Goal: Information Seeking & Learning: Learn about a topic

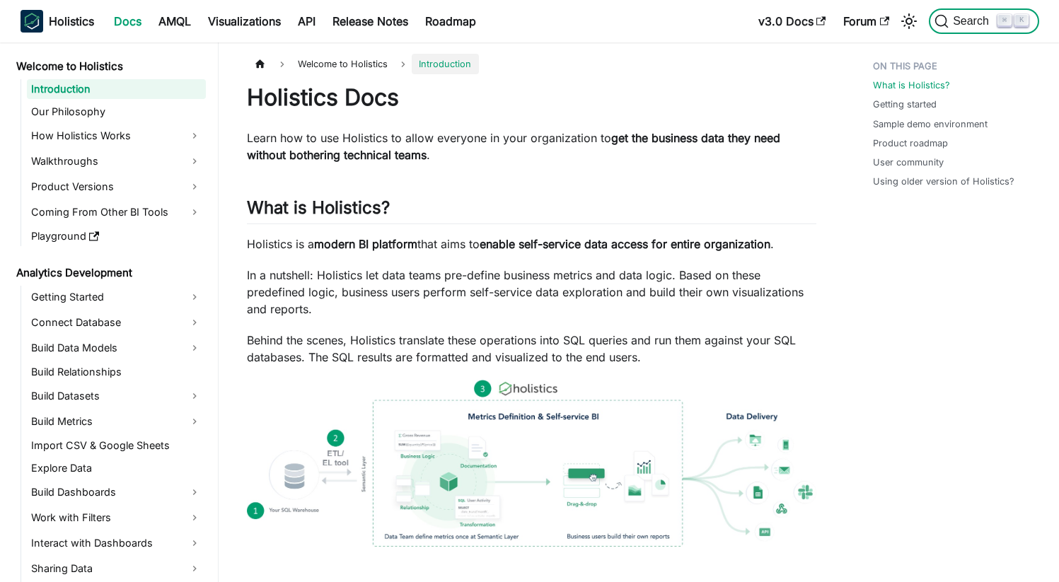
click at [949, 24] on span "Search" at bounding box center [972, 21] width 49 height 13
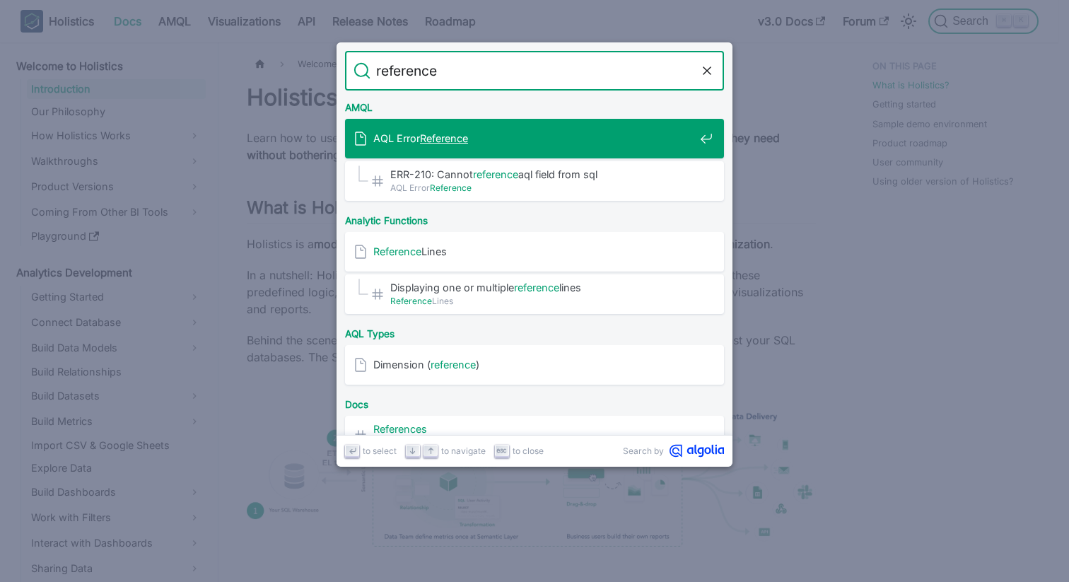
type input "reference l"
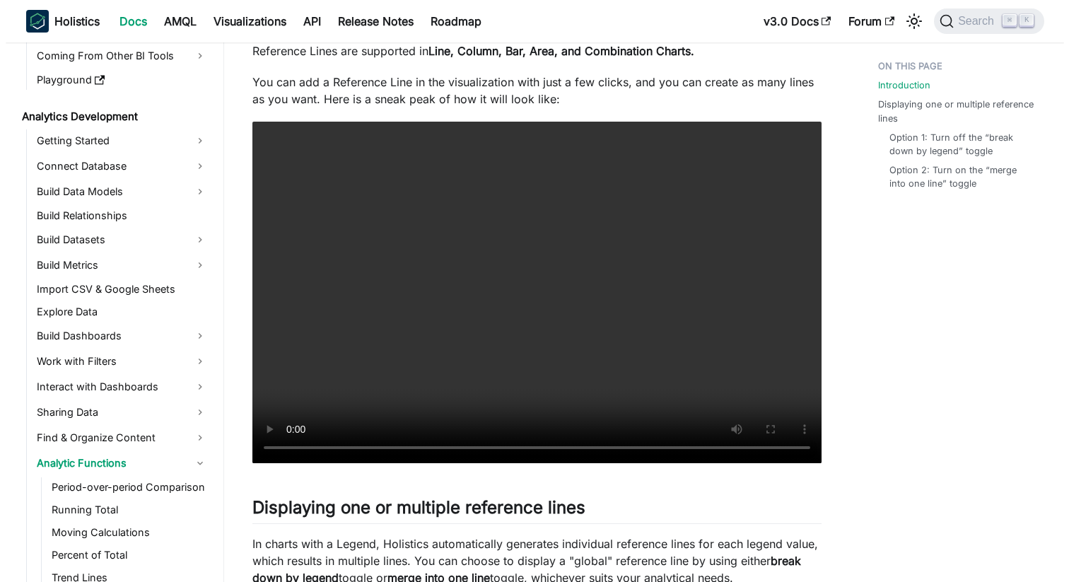
scroll to position [249, 0]
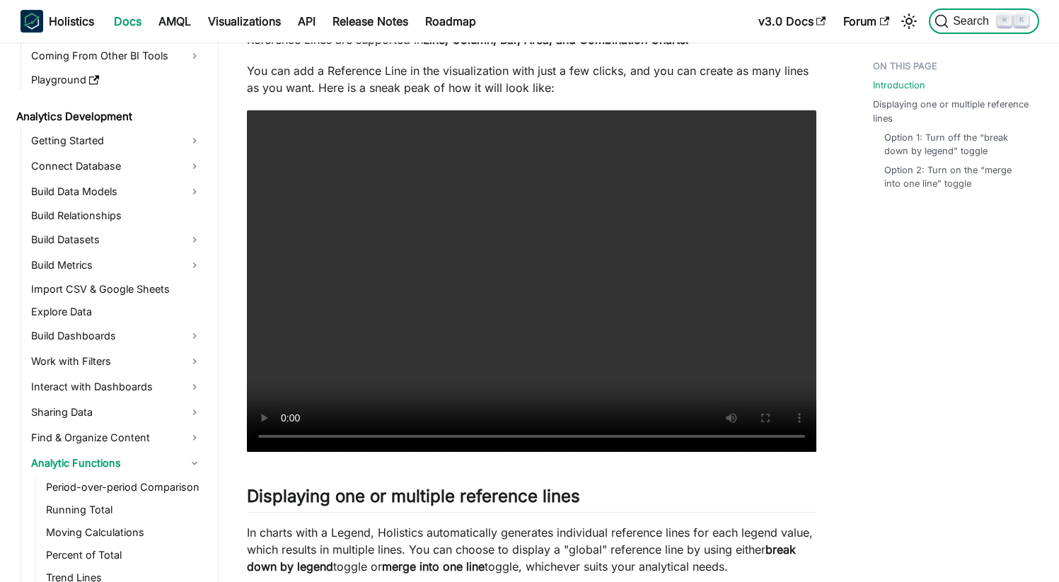
click at [946, 29] on button "Search ⌘ K" at bounding box center [983, 20] width 110 height 25
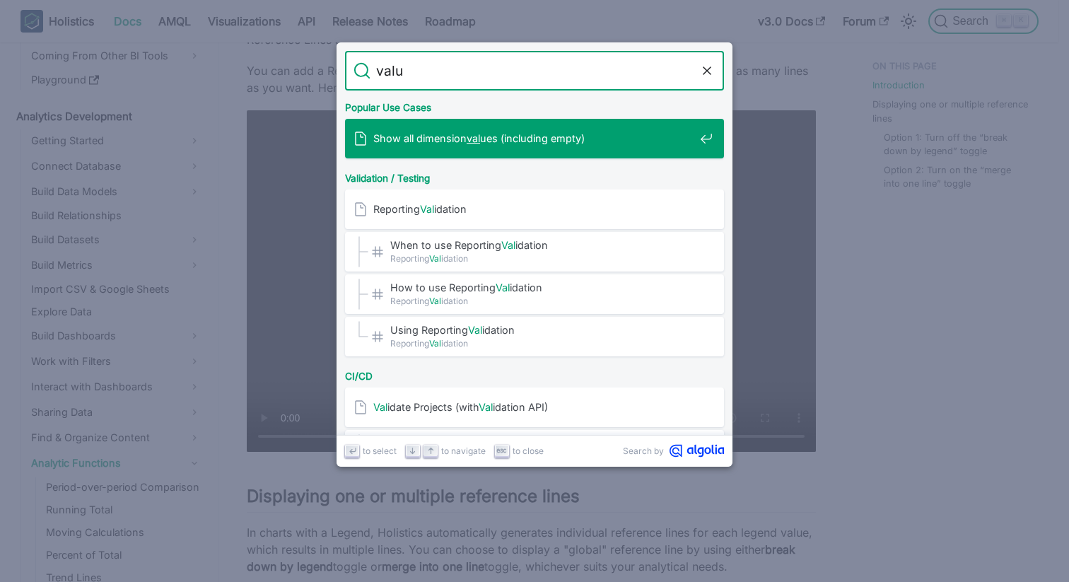
type input "value"
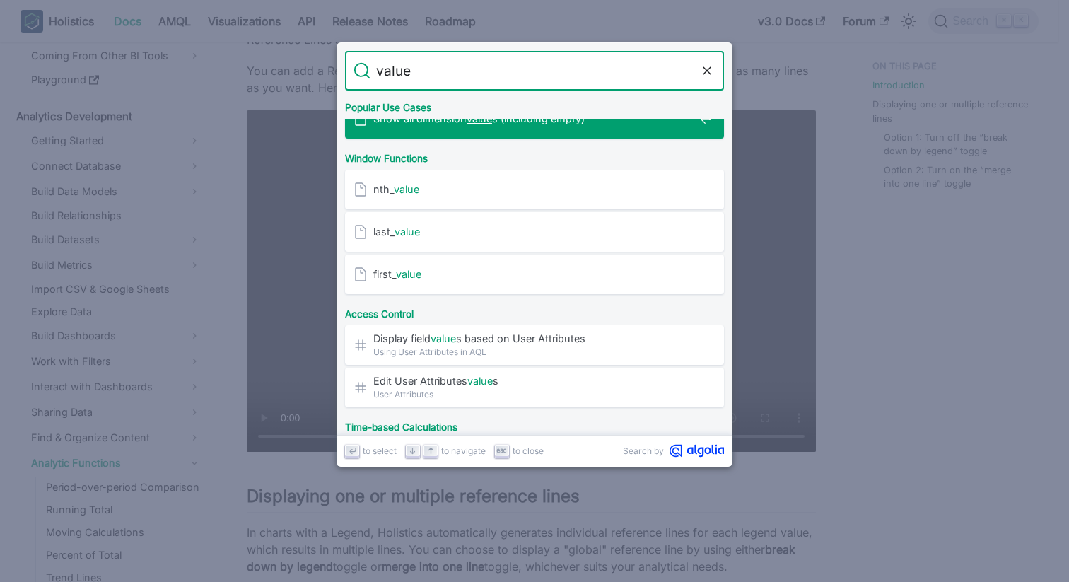
scroll to position [72, 0]
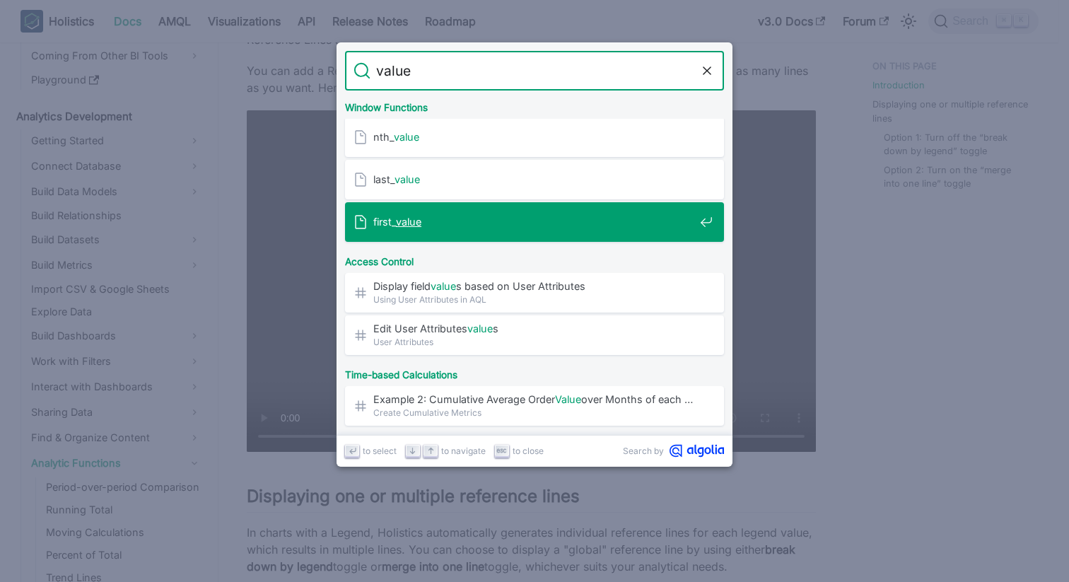
click at [537, 226] on span "first_ value" at bounding box center [533, 221] width 321 height 13
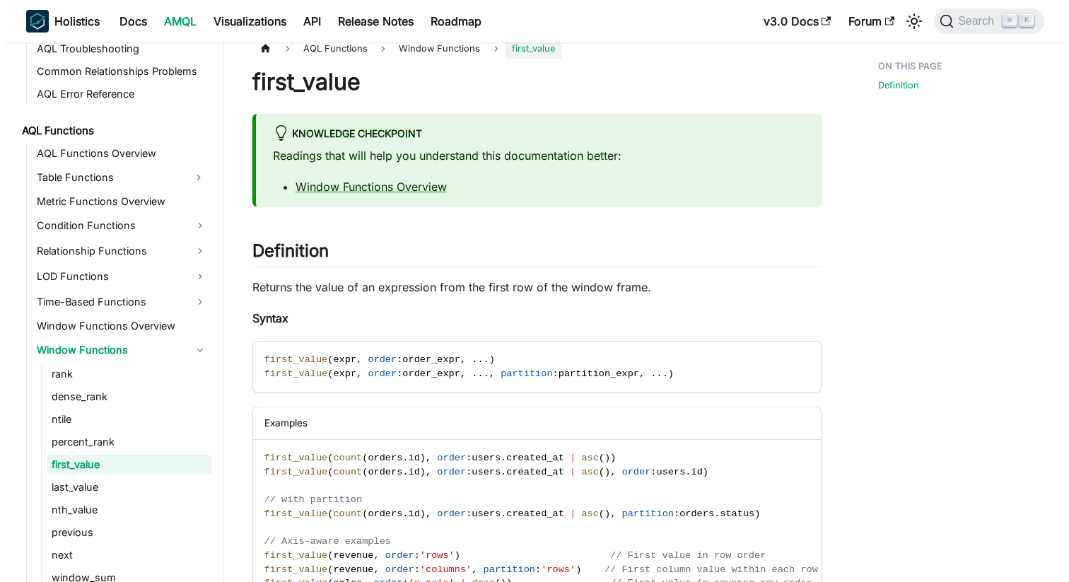
scroll to position [16, 0]
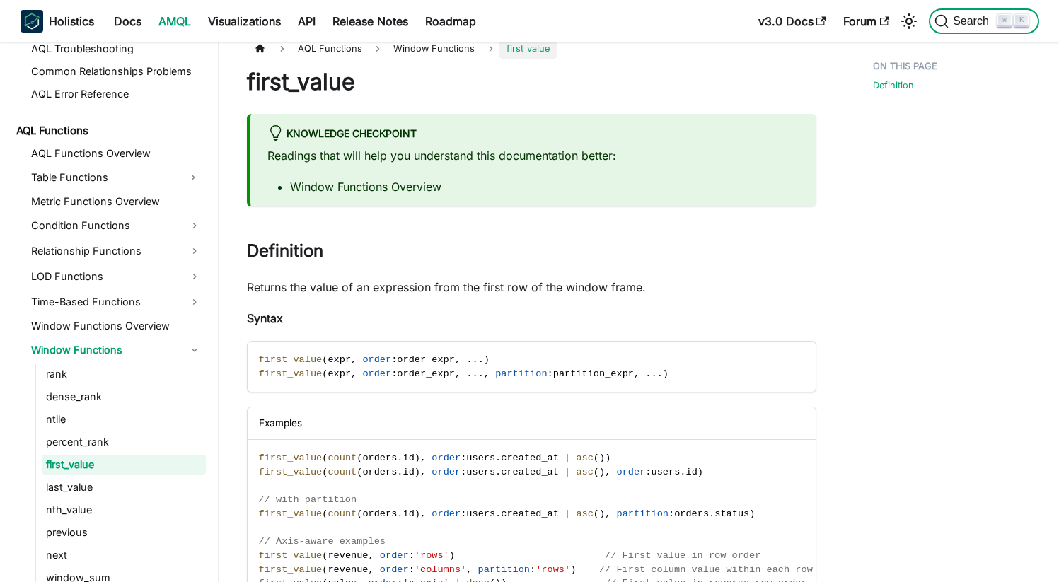
click at [940, 23] on icon "Search (Command+K)" at bounding box center [941, 21] width 14 height 14
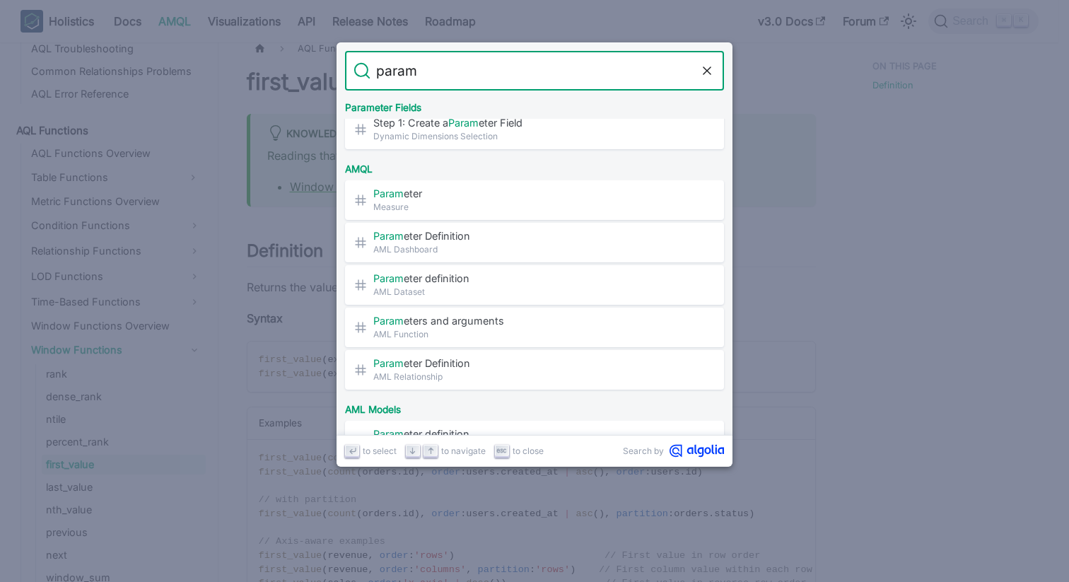
scroll to position [449, 0]
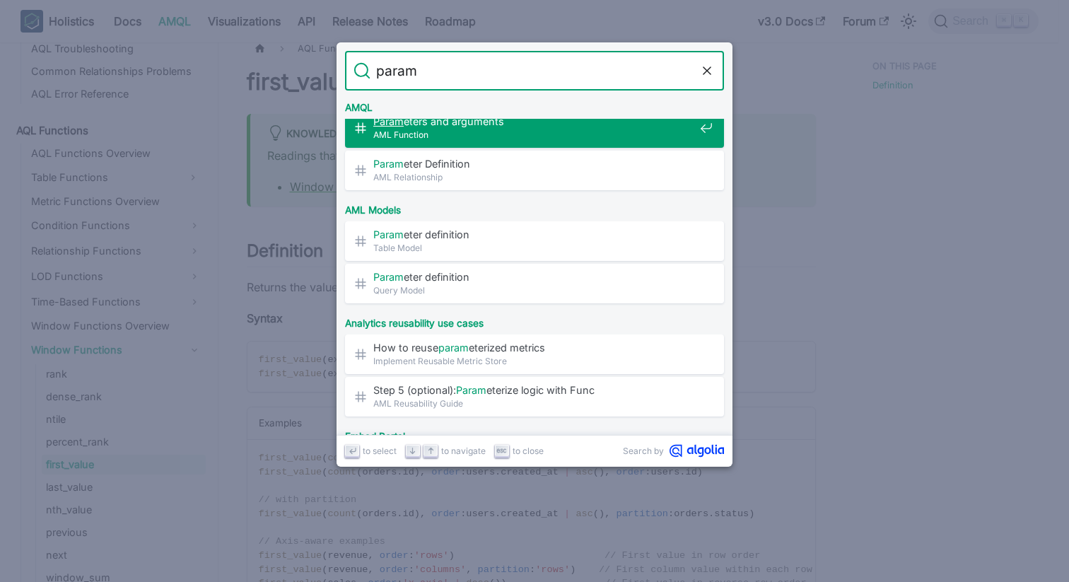
click at [481, 63] on input "param" at bounding box center [535, 71] width 328 height 40
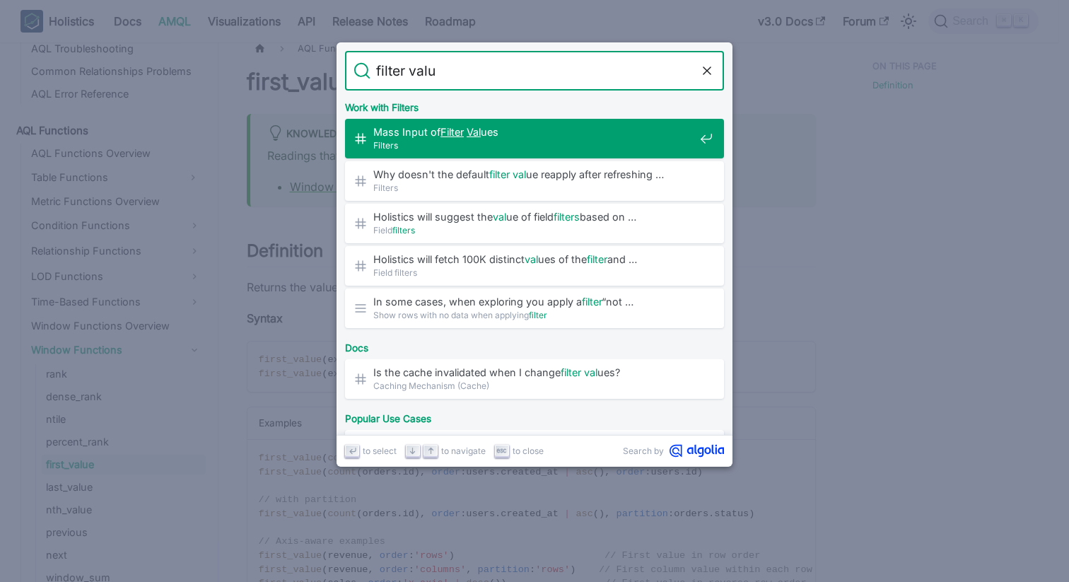
type input "filter value"
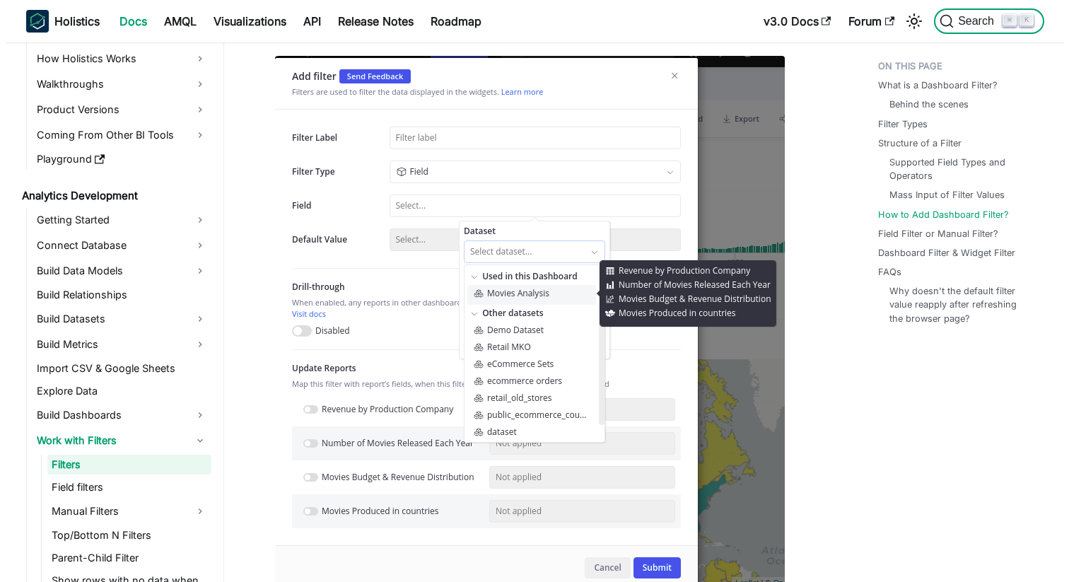
scroll to position [4274, 0]
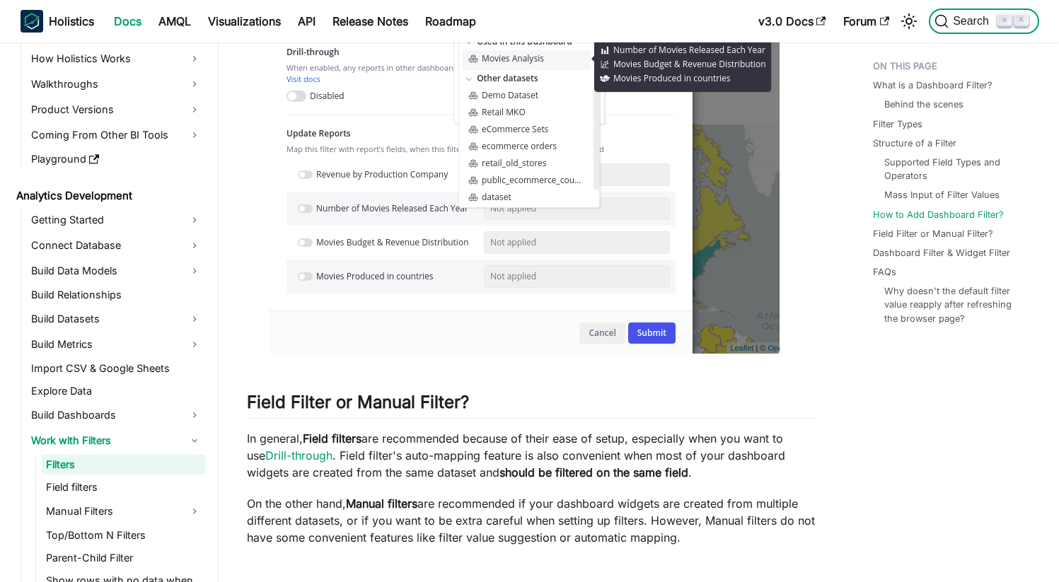
click at [974, 23] on span "Search" at bounding box center [972, 21] width 49 height 13
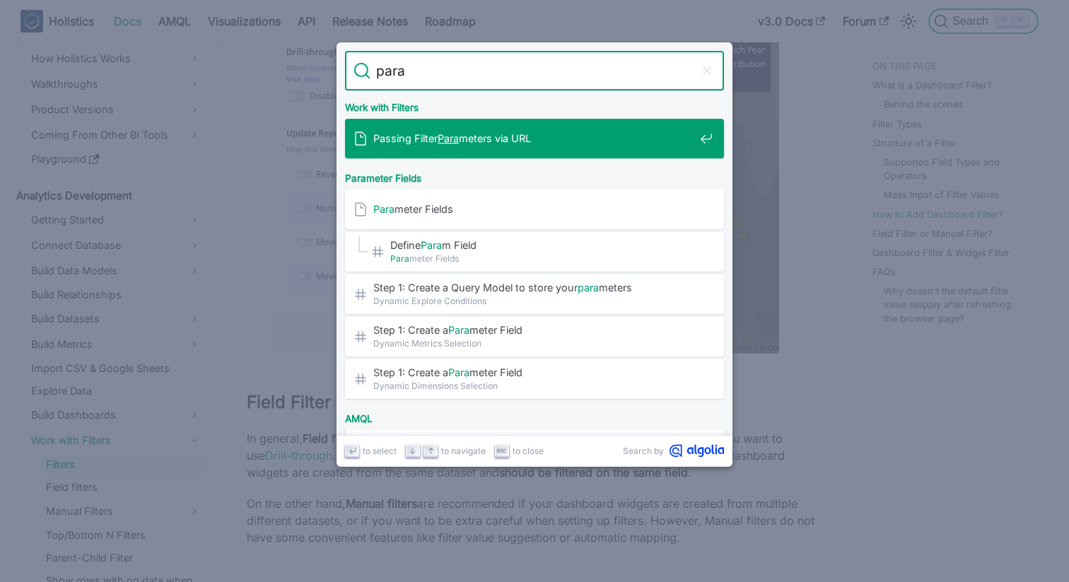
type input "param"
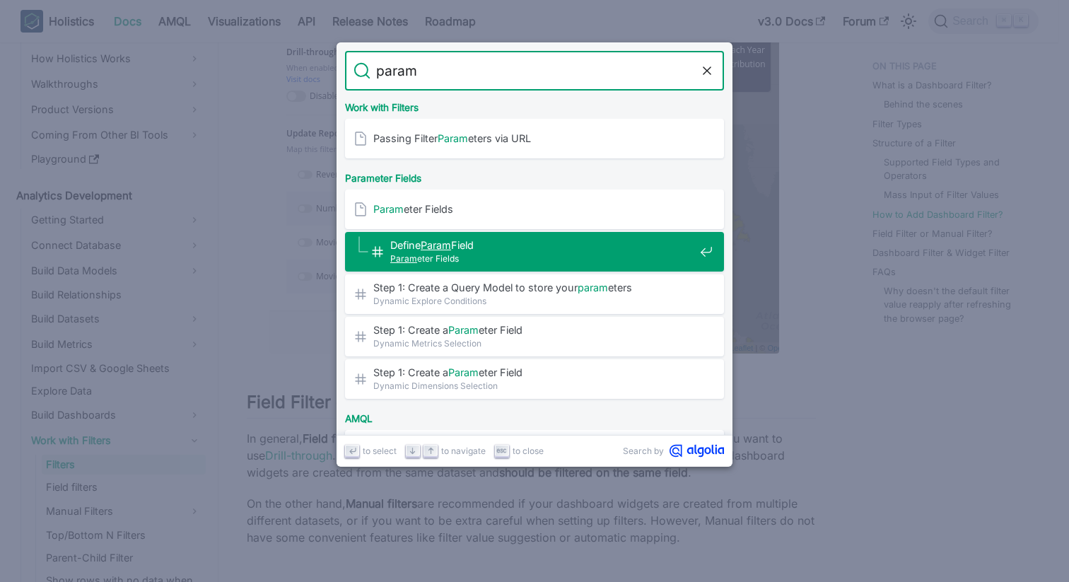
click at [531, 255] on span "Param eter Fields" at bounding box center [542, 258] width 304 height 13
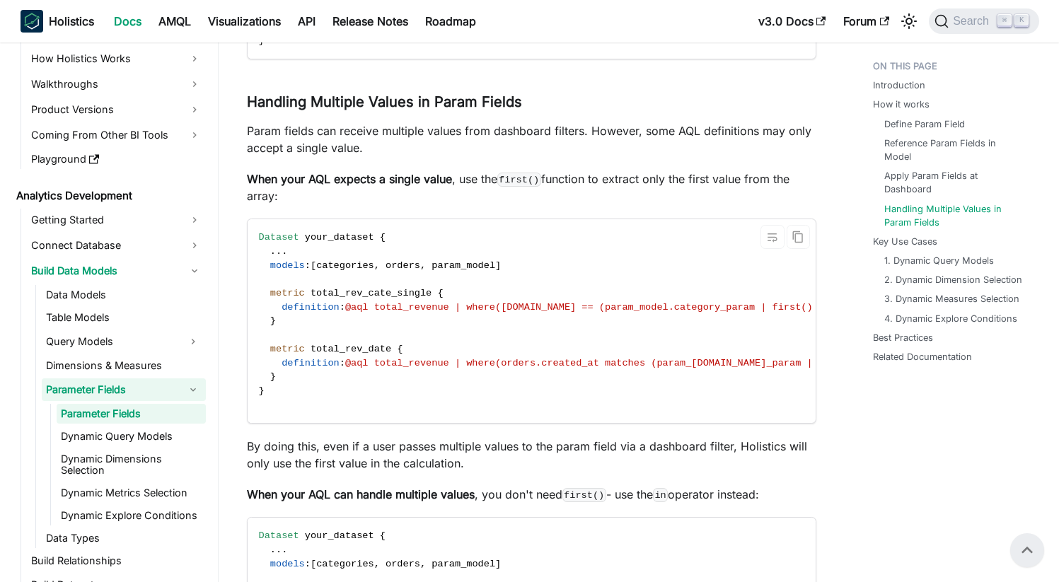
scroll to position [0, 76]
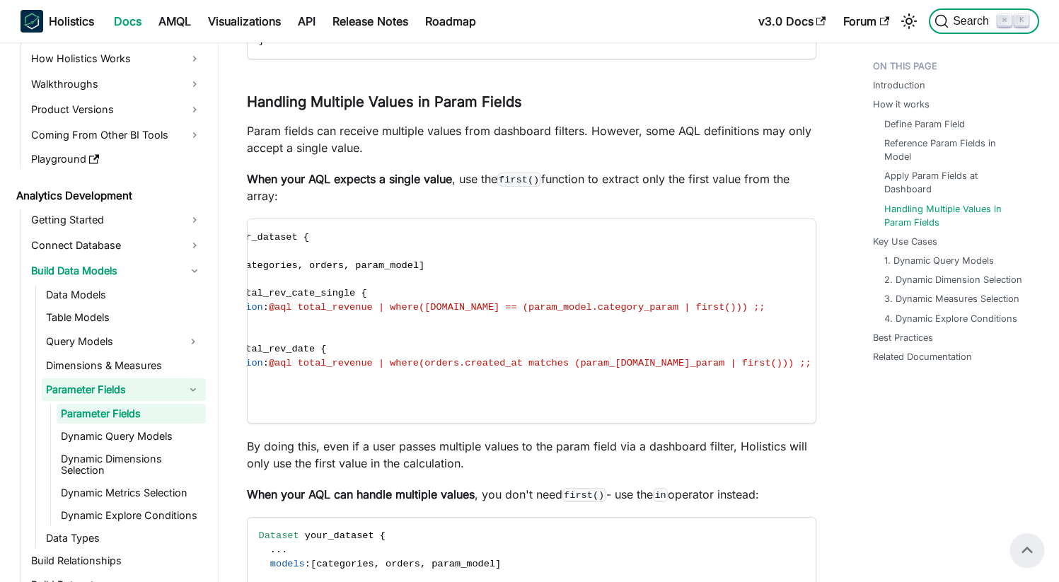
click at [956, 25] on span "Search" at bounding box center [972, 21] width 49 height 13
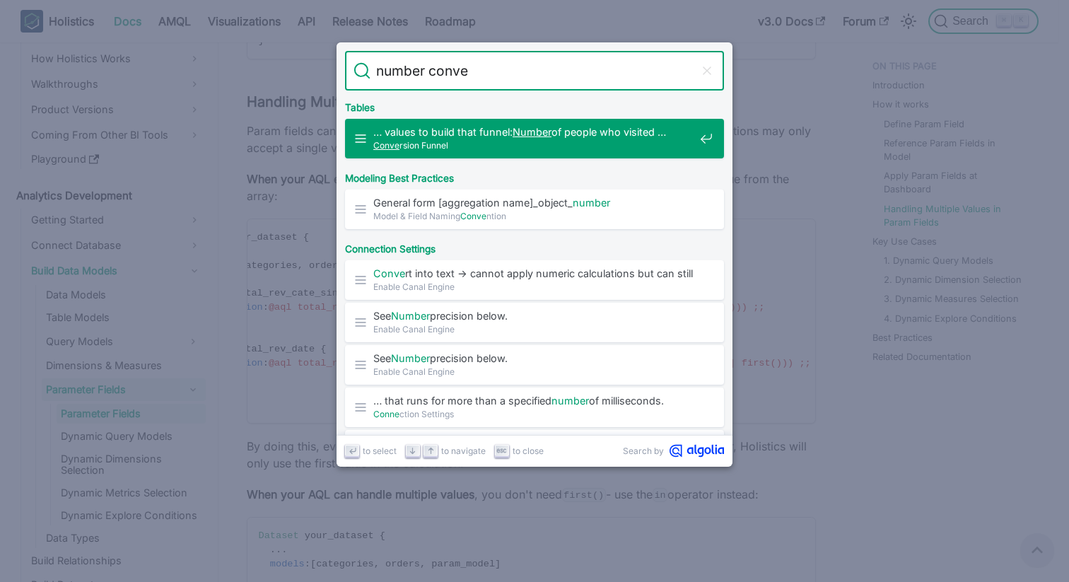
type input "number conver"
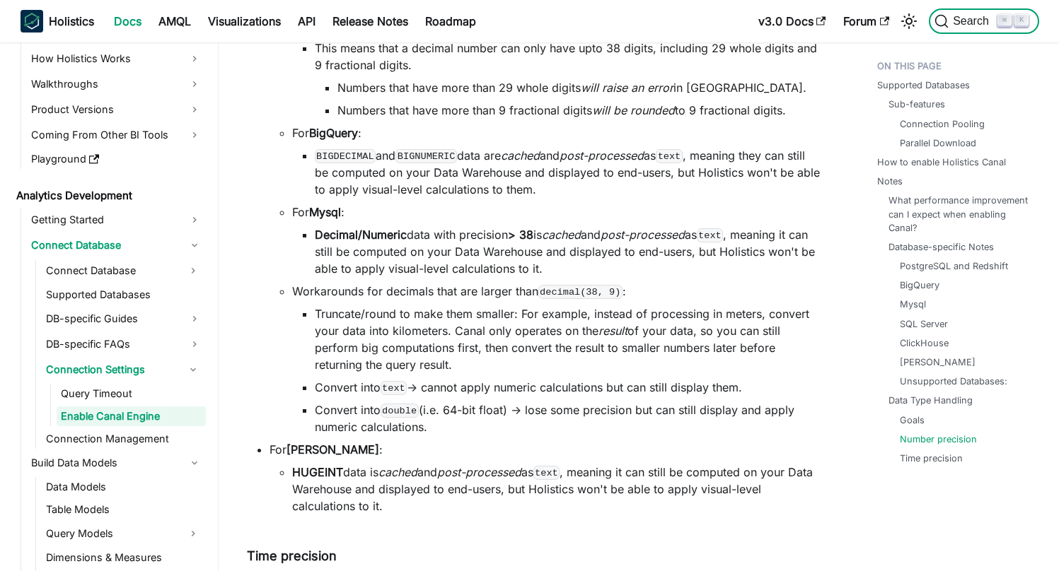
scroll to position [3929, 0]
